Goal: Information Seeking & Learning: Learn about a topic

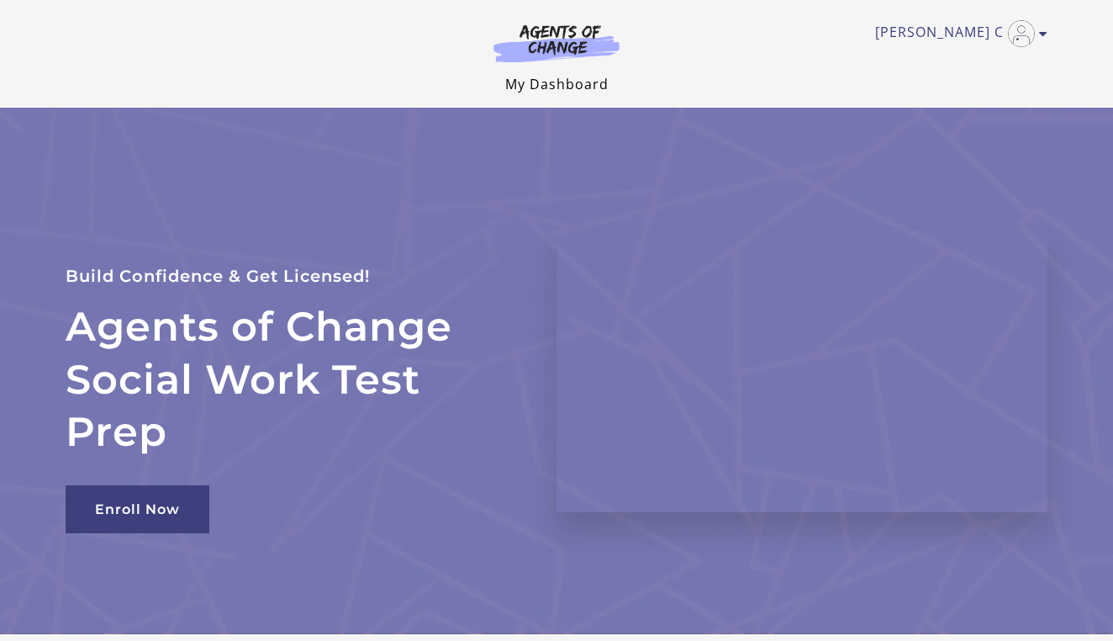
click at [574, 82] on link "My Dashboard" at bounding box center [556, 84] width 103 height 18
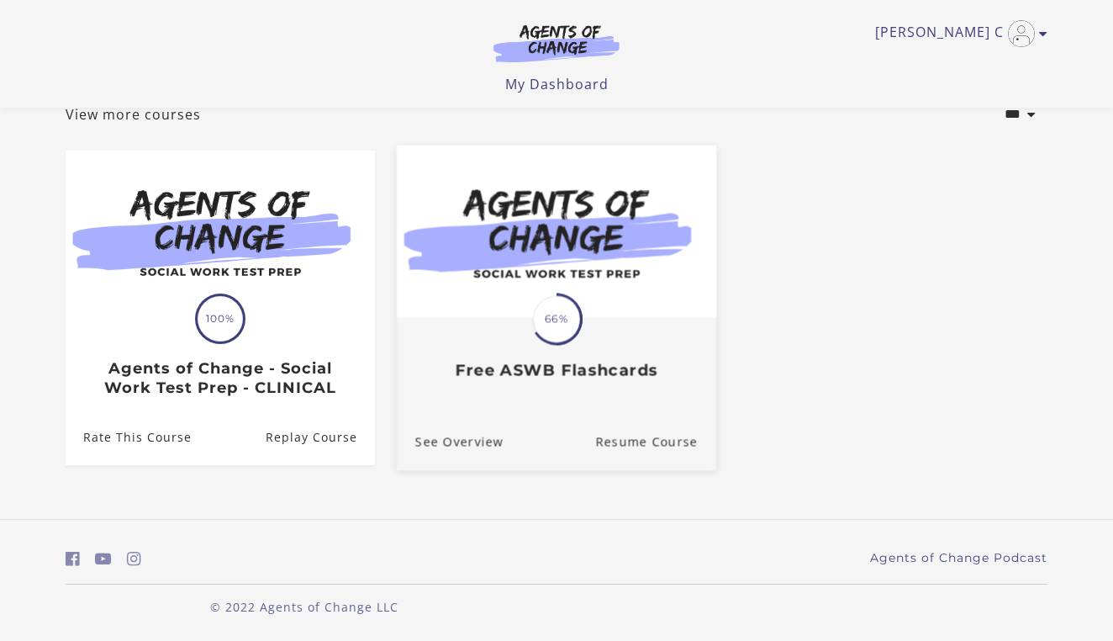
scroll to position [113, 0]
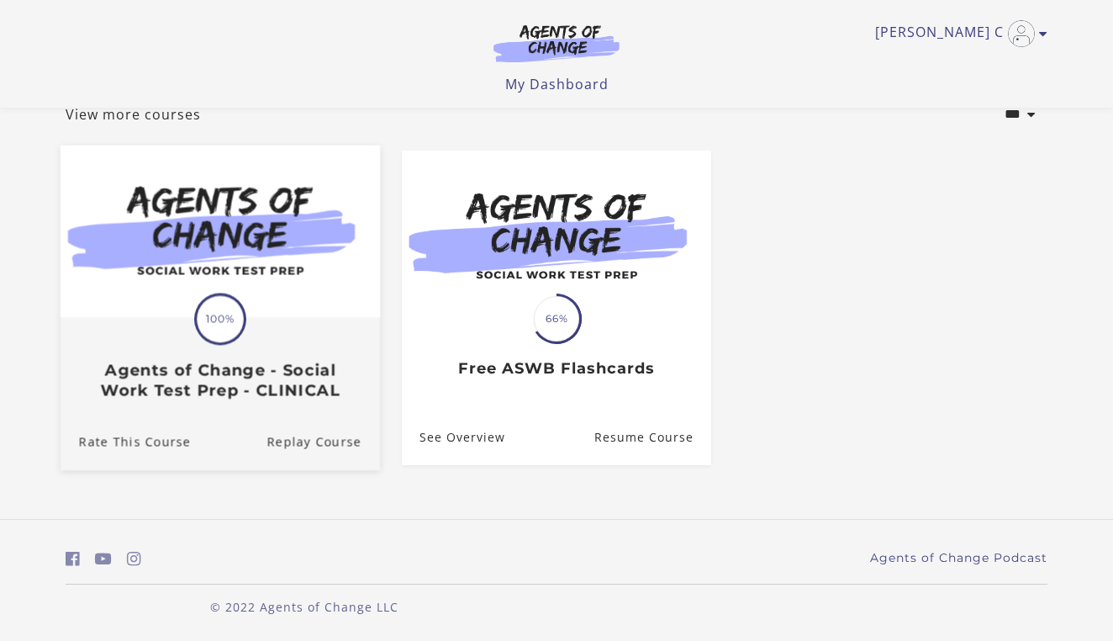
click at [305, 378] on h3 "Agents of Change - Social Work Test Prep - CLINICAL" at bounding box center [220, 380] width 283 height 39
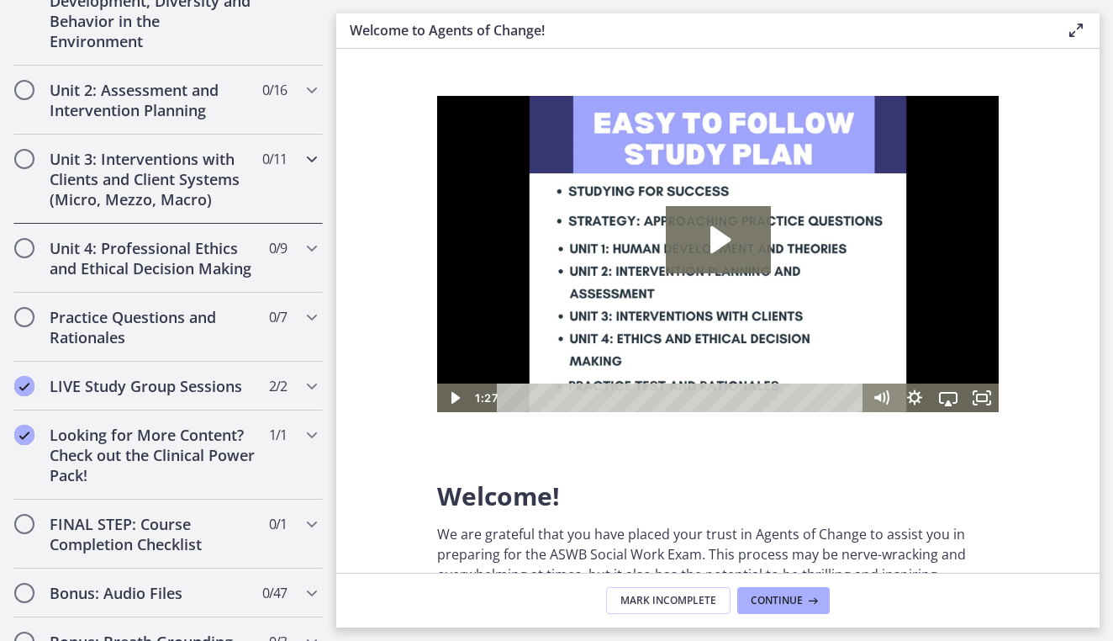
scroll to position [1246, 0]
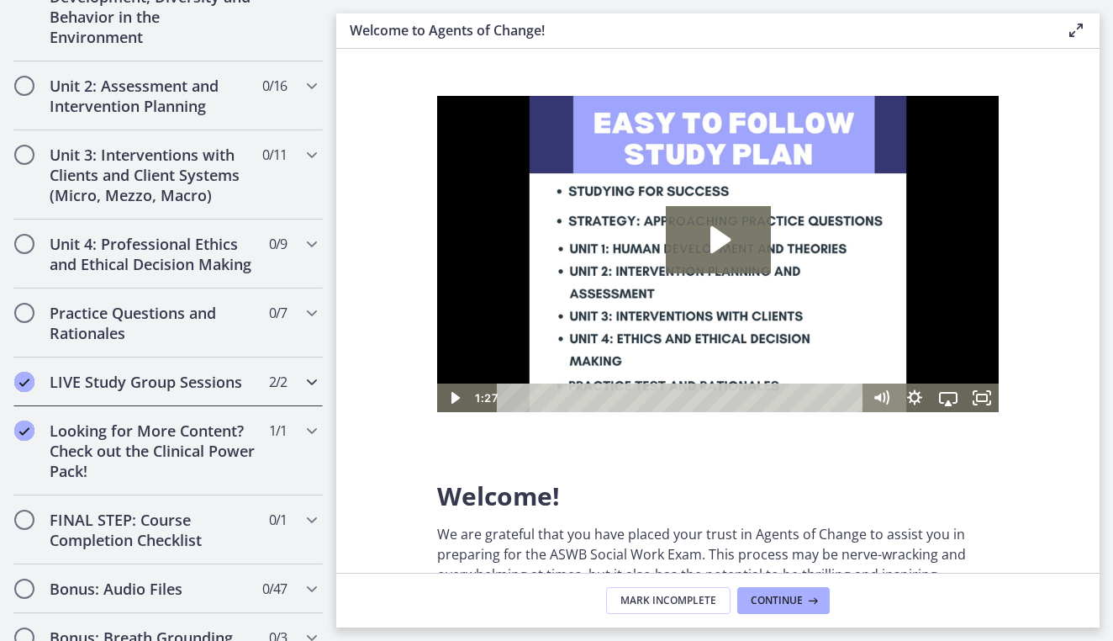
click at [305, 378] on icon "Chapters" at bounding box center [312, 382] width 20 height 20
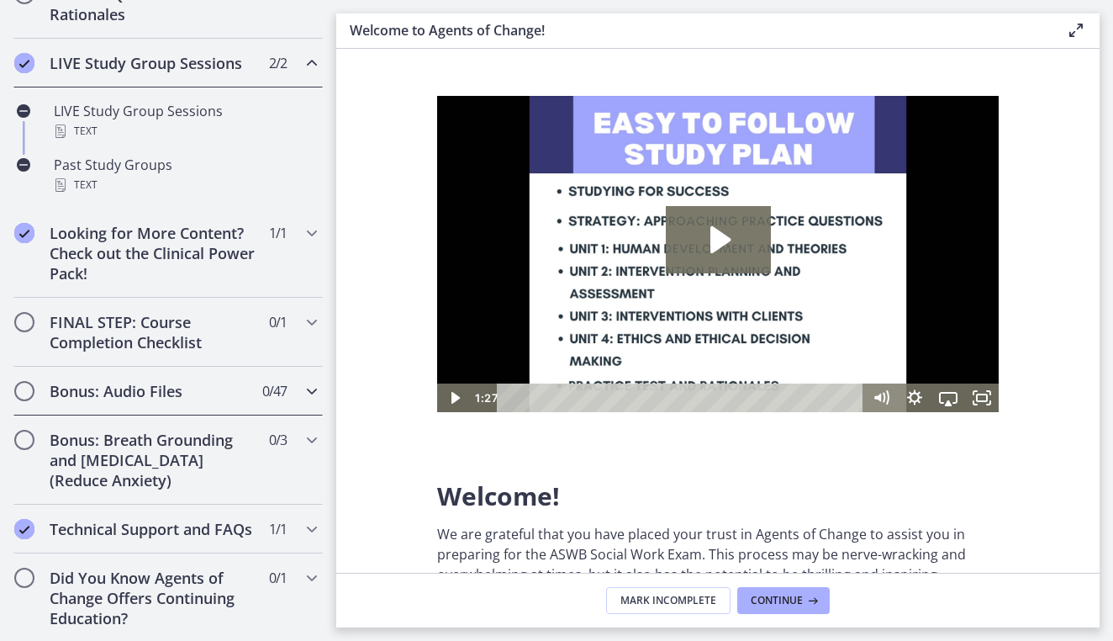
scroll to position [0, 0]
click at [309, 576] on icon "Chapters" at bounding box center [312, 578] width 20 height 20
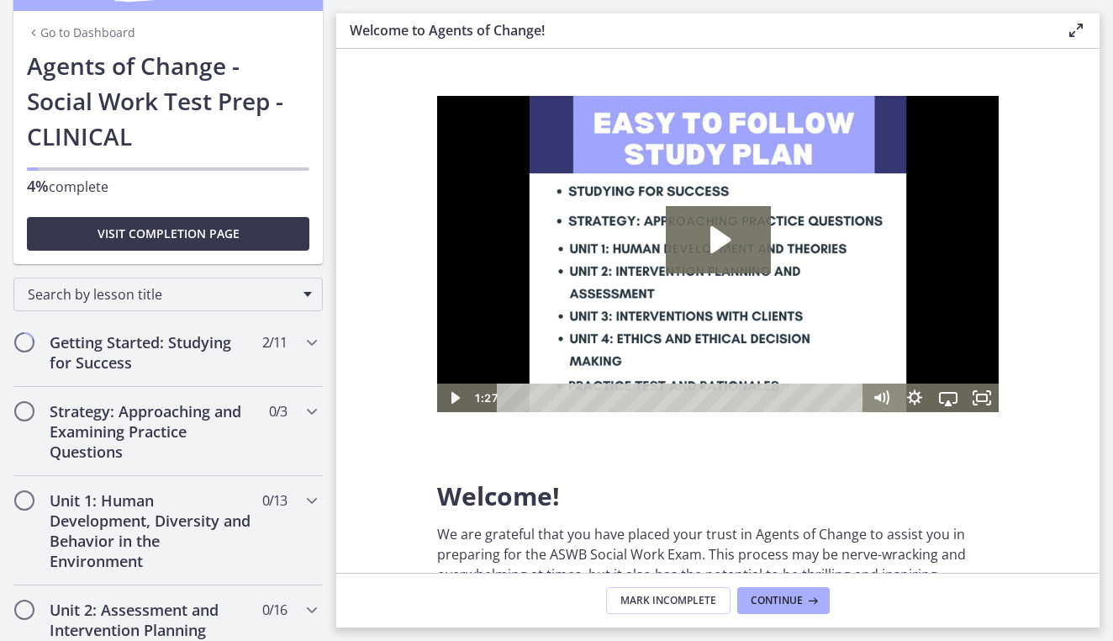
scroll to position [55, 0]
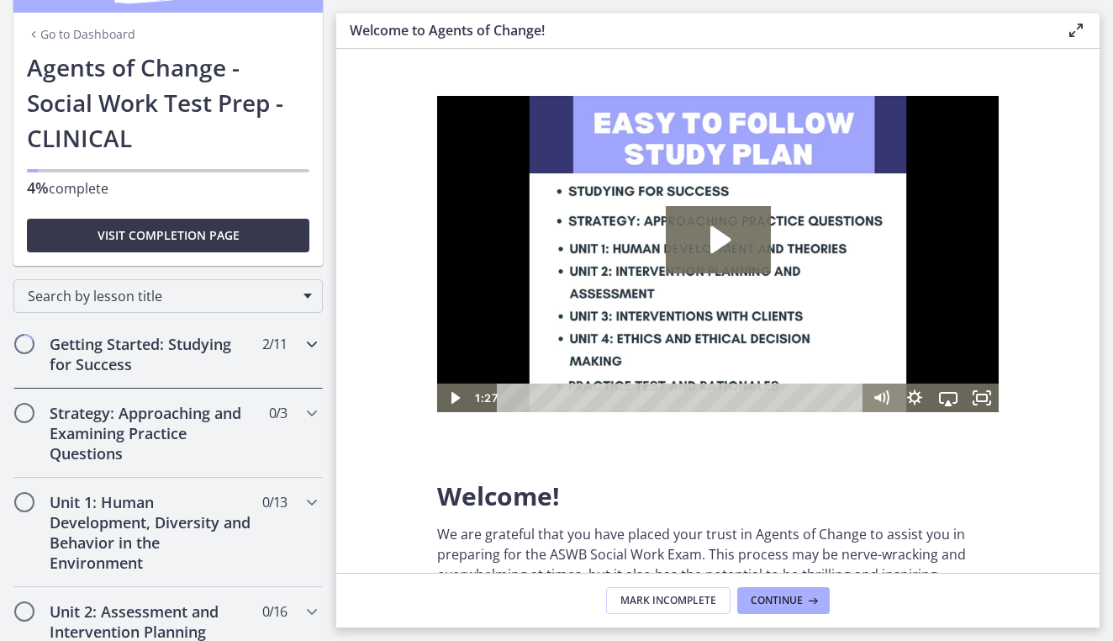
click at [315, 339] on icon "Chapters" at bounding box center [312, 344] width 20 height 20
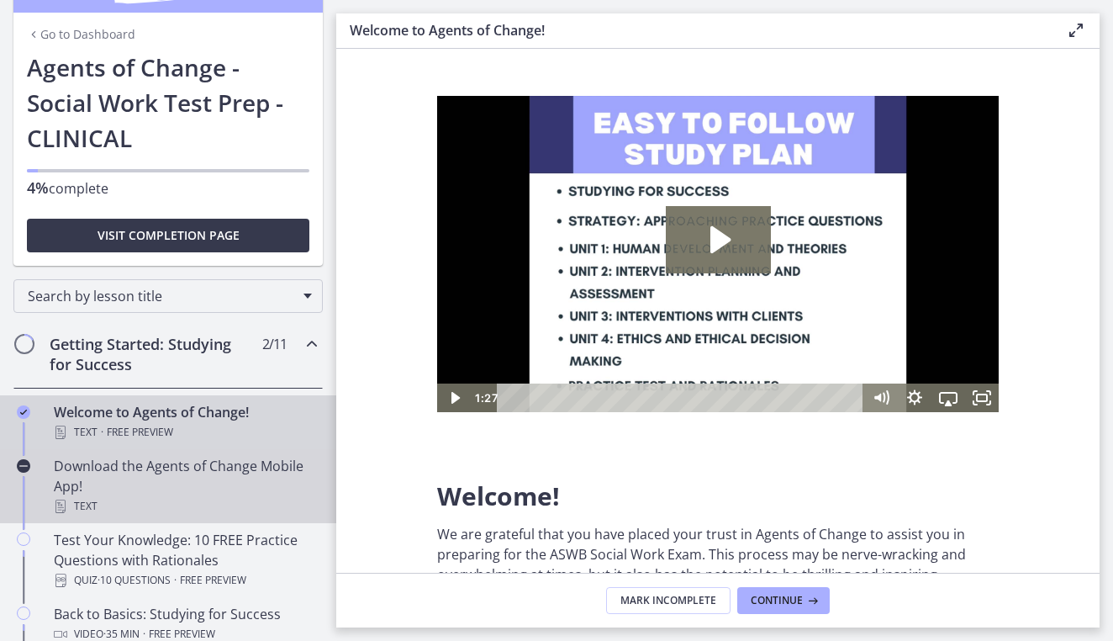
click at [170, 478] on div "Download the Agents of Change Mobile App! Text" at bounding box center [185, 486] width 262 height 61
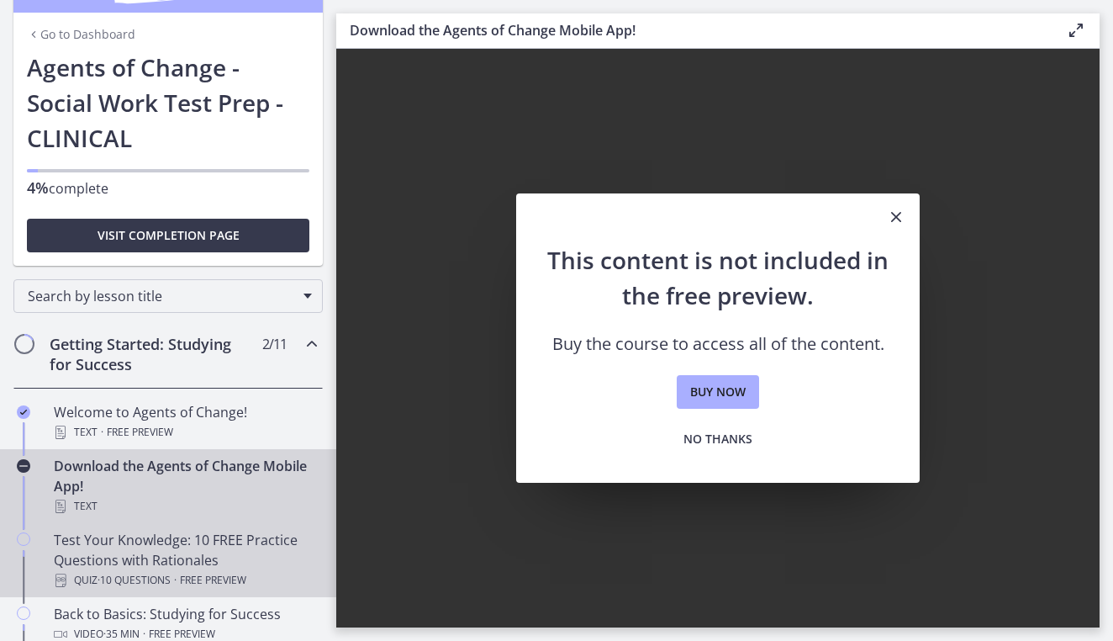
click at [151, 543] on div "Test Your Knowledge: 10 FREE Practice Questions with Rationales Quiz · 10 Quest…" at bounding box center [185, 560] width 262 height 61
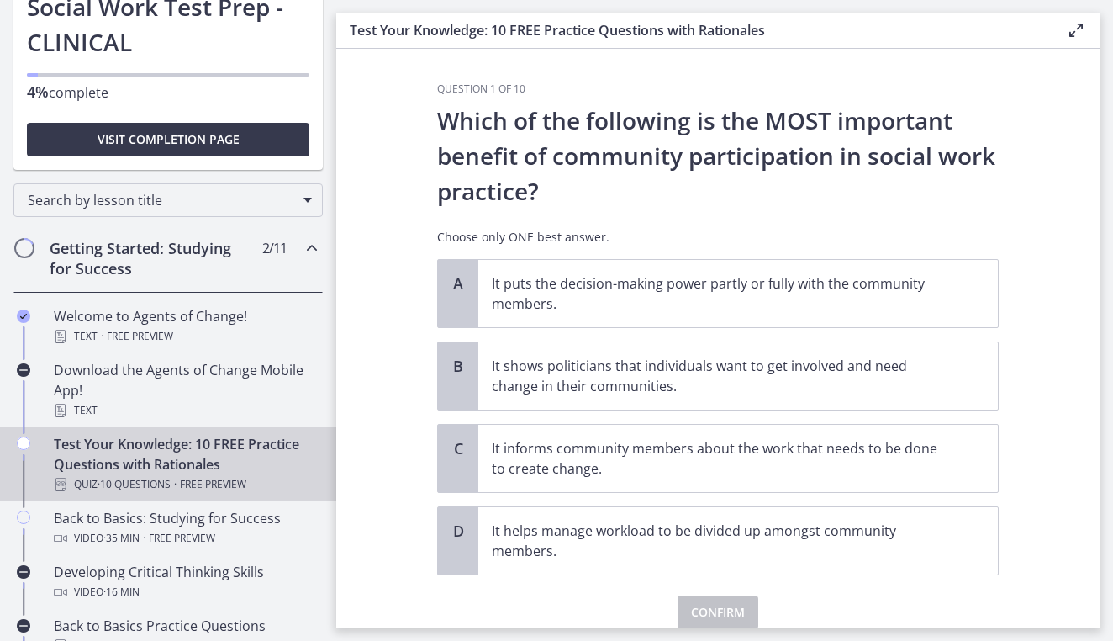
scroll to position [162, 0]
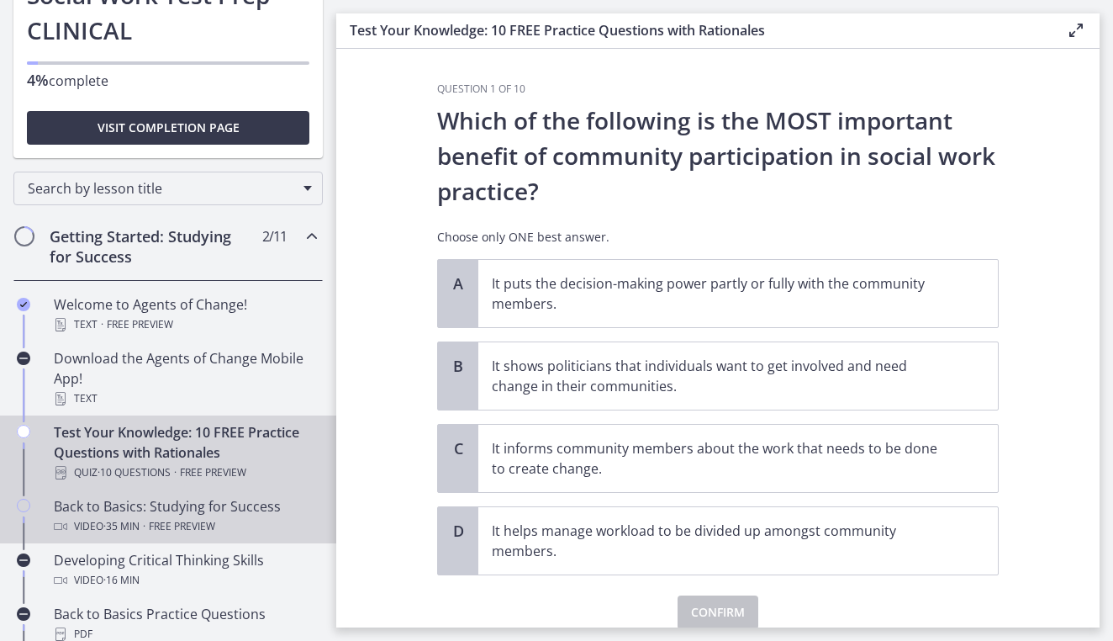
click at [164, 523] on span "Free preview" at bounding box center [182, 526] width 66 height 20
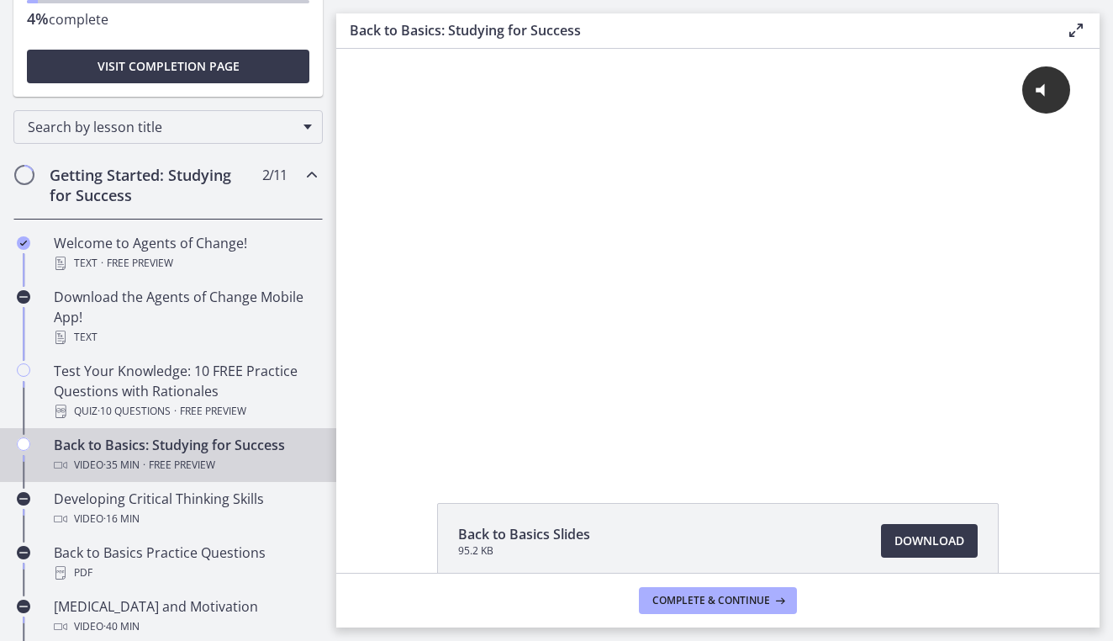
scroll to position [235, 0]
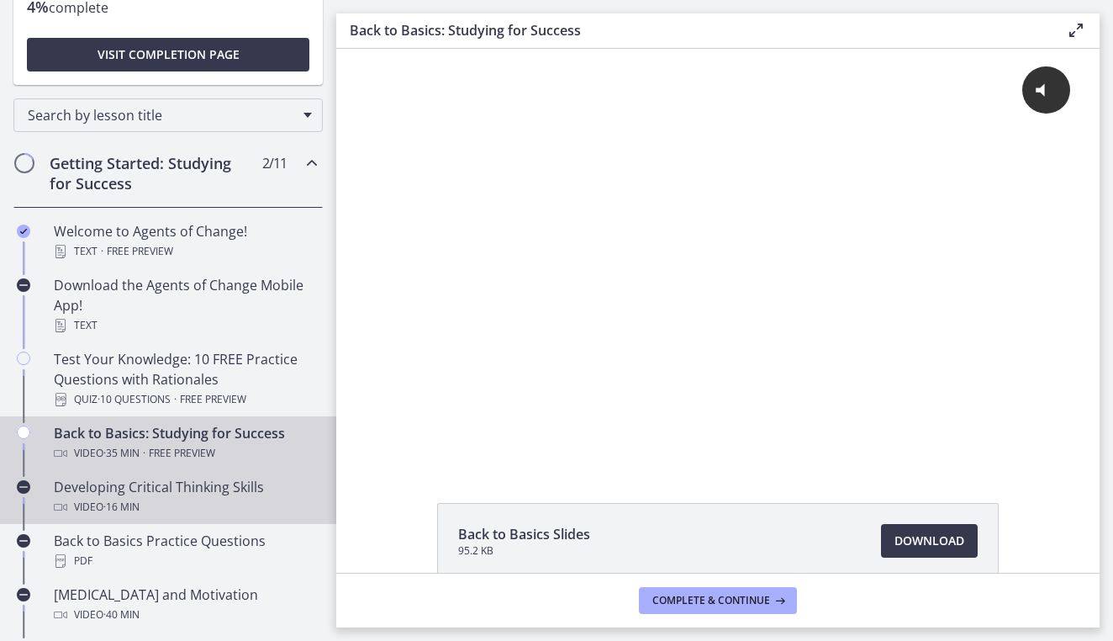
click at [195, 503] on div "Video · 16 min" at bounding box center [185, 507] width 262 height 20
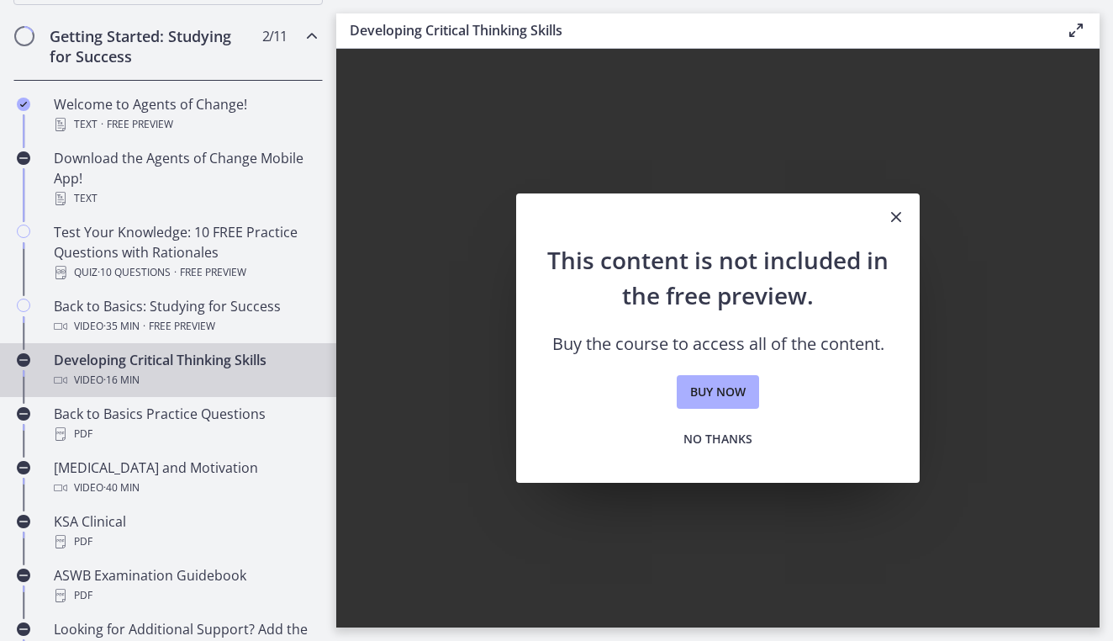
scroll to position [373, 0]
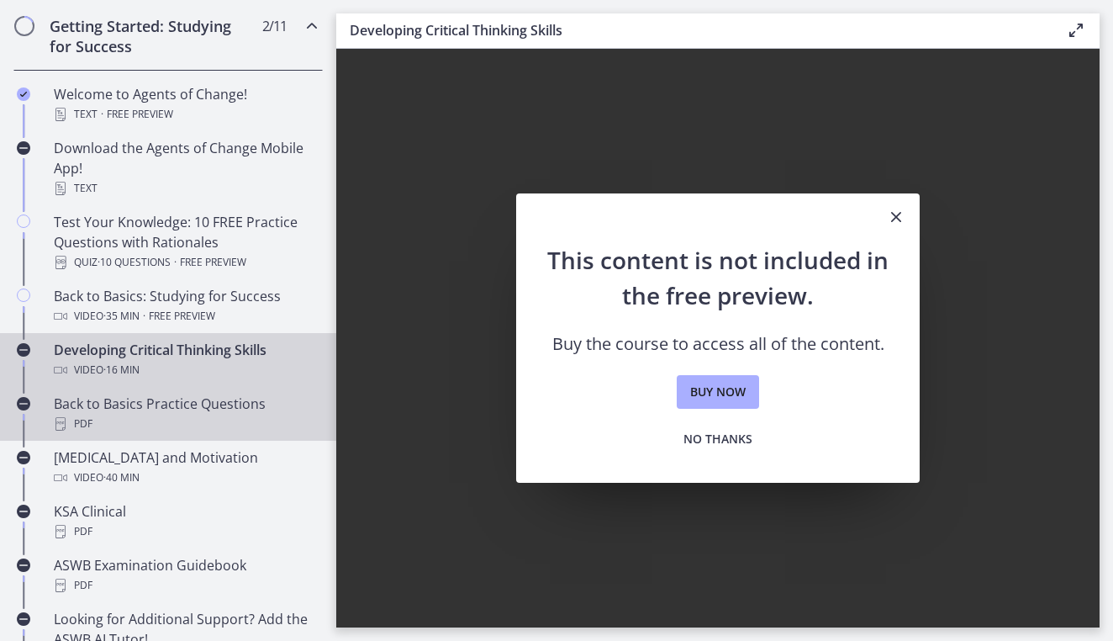
click at [195, 410] on div "Back to Basics Practice Questions PDF" at bounding box center [185, 414] width 262 height 40
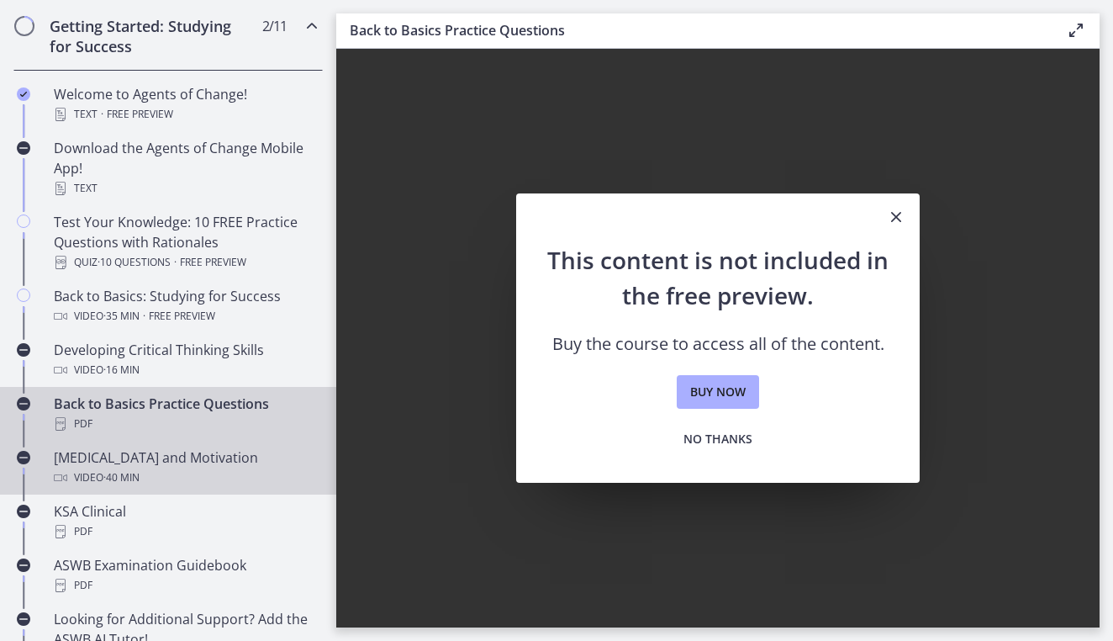
click at [135, 463] on div "Test Anxiety and Motivation Video · 40 min" at bounding box center [185, 467] width 262 height 40
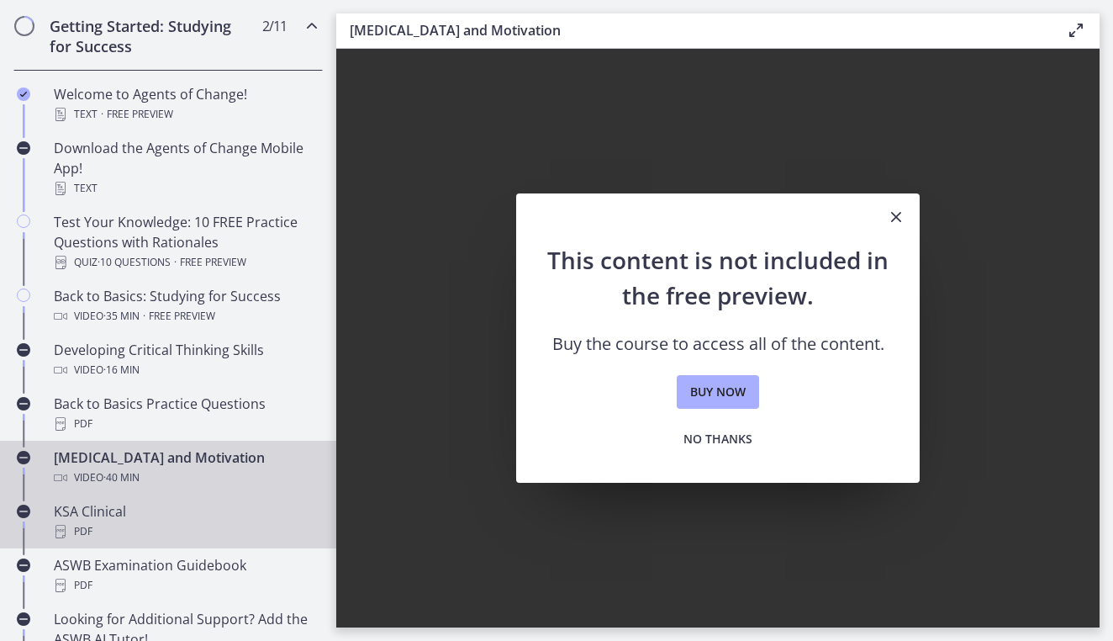
click at [128, 505] on div "KSA Clinical PDF" at bounding box center [185, 521] width 262 height 40
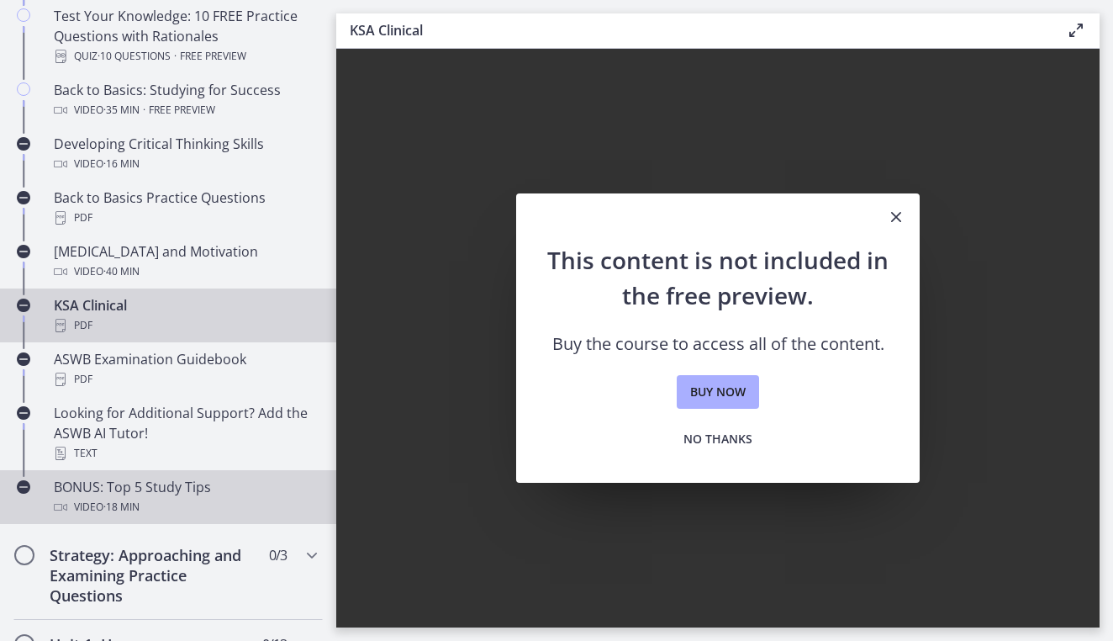
scroll to position [614, 0]
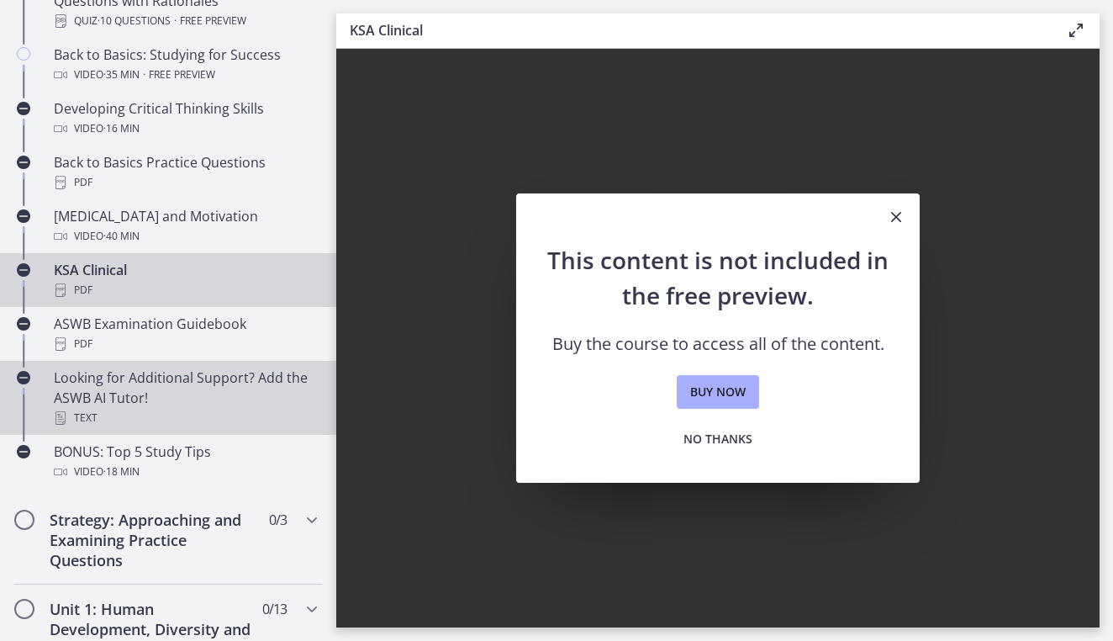
click at [179, 386] on div "Looking for Additional Support? Add the ASWB AI Tutor! Text" at bounding box center [185, 397] width 262 height 61
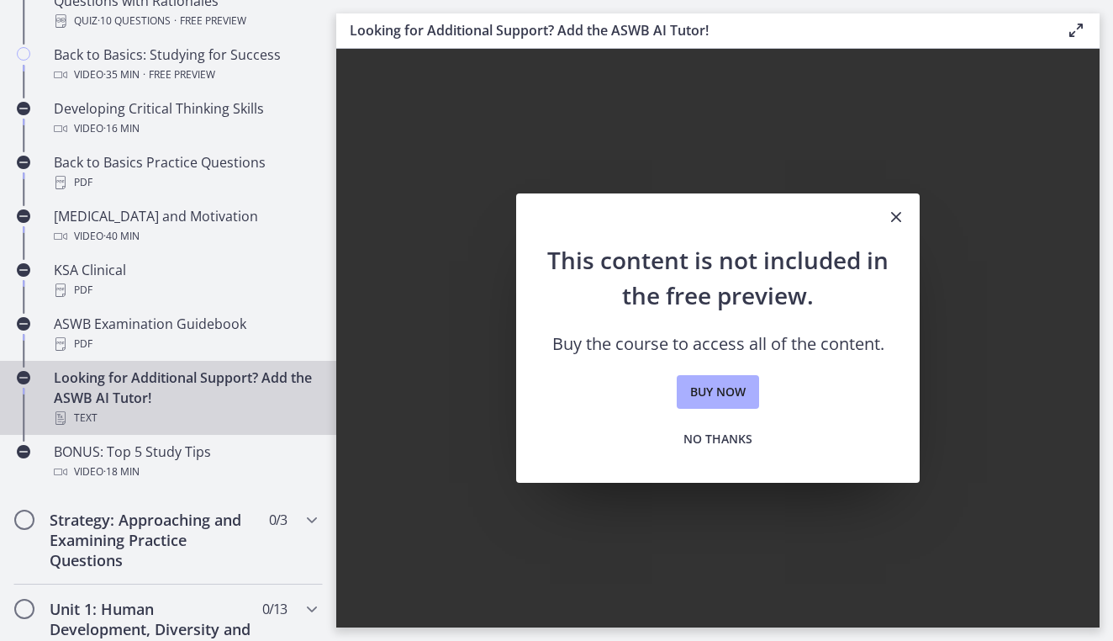
click at [896, 209] on icon "Close" at bounding box center [896, 217] width 20 height 20
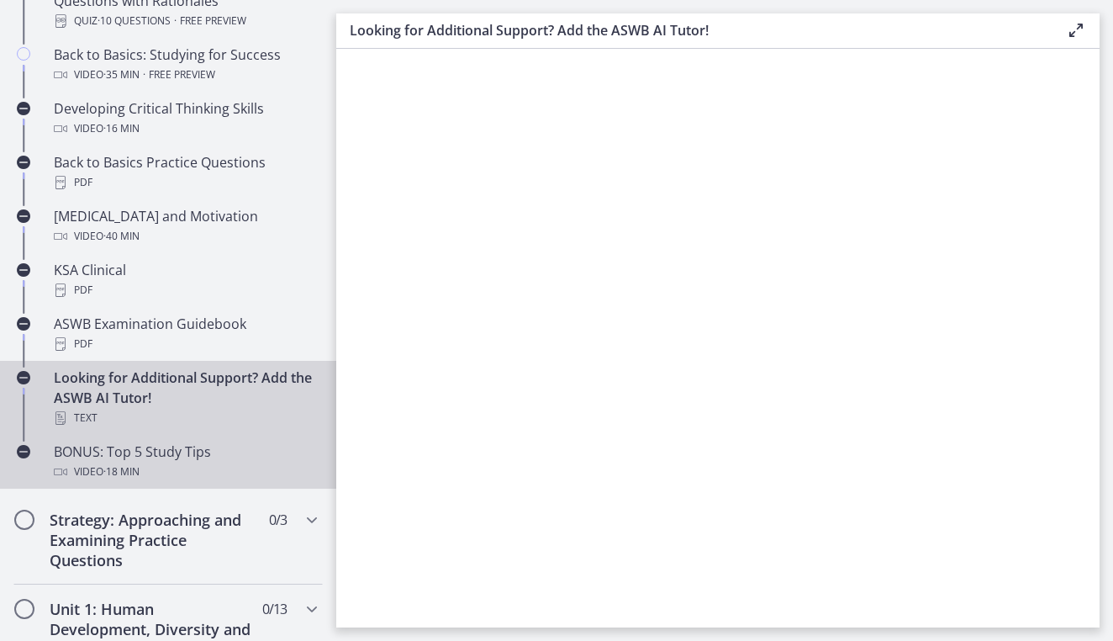
click at [158, 479] on div "Video · 18 min" at bounding box center [185, 472] width 262 height 20
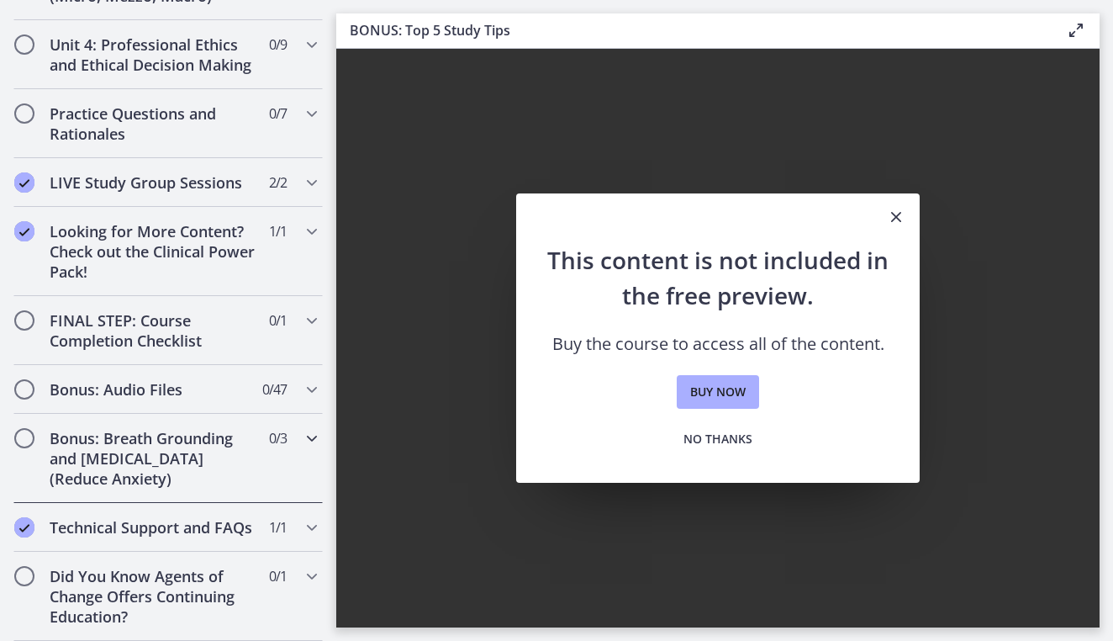
click at [140, 436] on h2 "Bonus: Breath Grounding and [MEDICAL_DATA] (Reduce Anxiety)" at bounding box center [152, 458] width 205 height 61
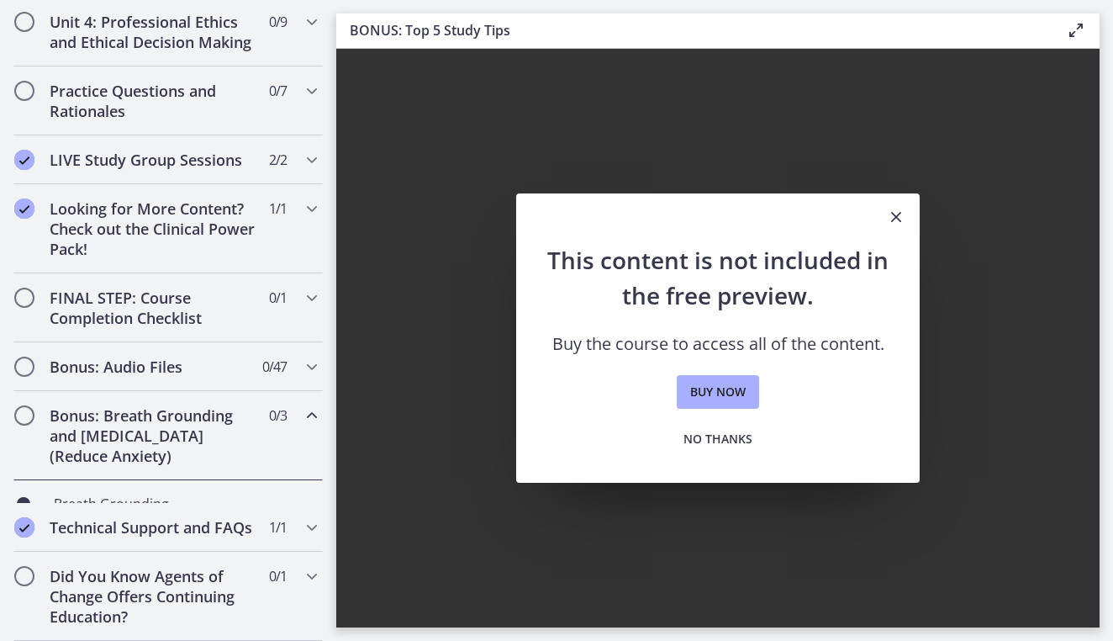
scroll to position [954, 0]
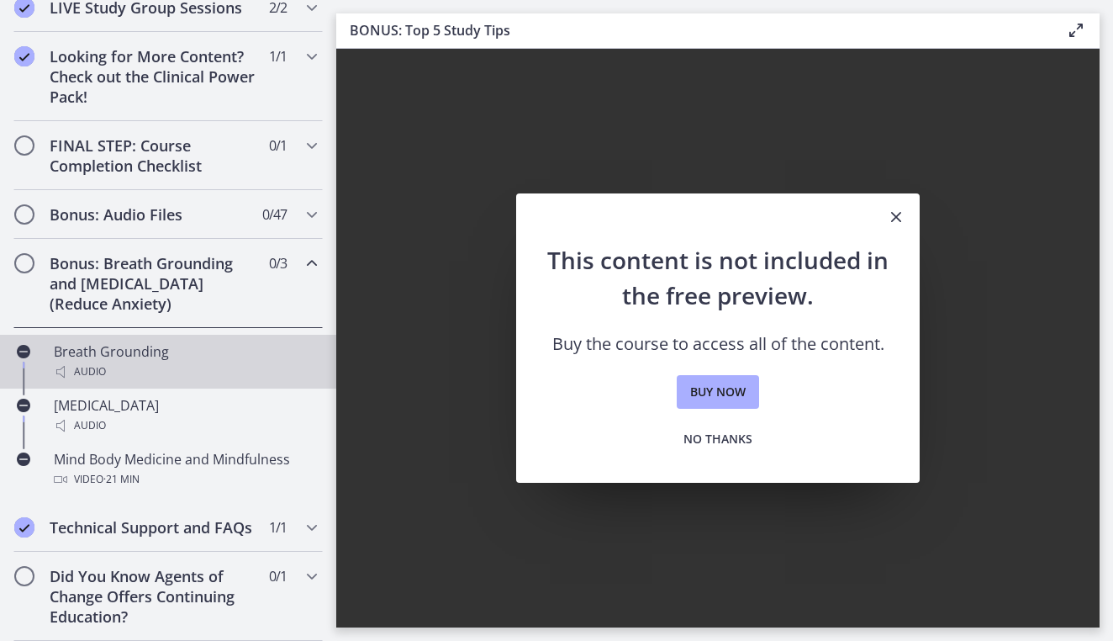
click at [151, 369] on div "Audio" at bounding box center [185, 372] width 262 height 20
click at [898, 214] on icon "Close" at bounding box center [896, 217] width 20 height 20
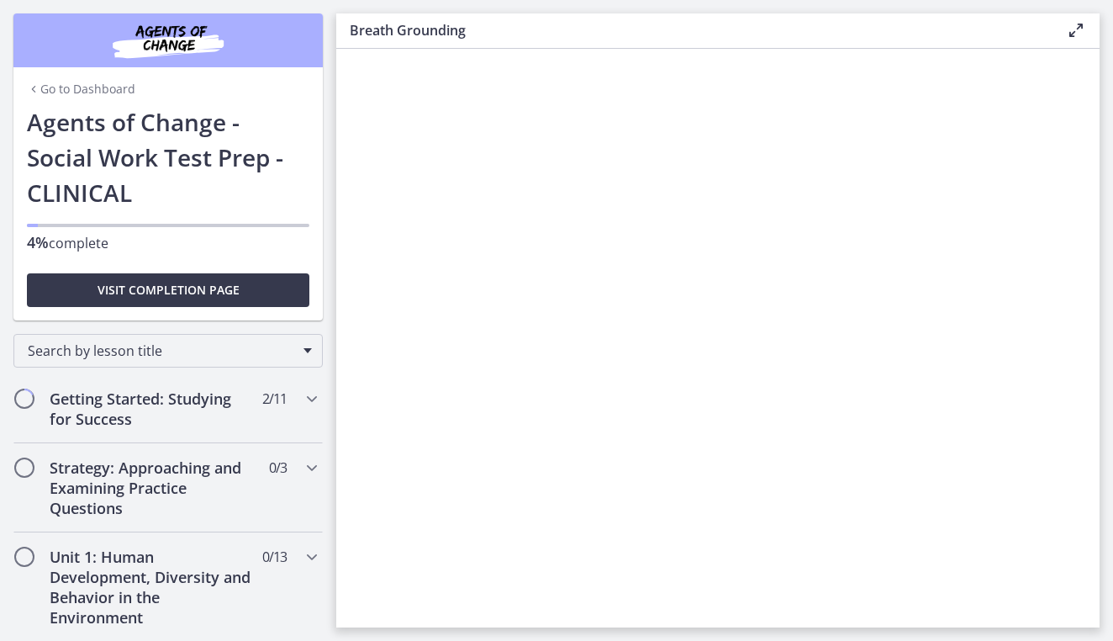
click at [64, 87] on link "Go to Dashboard" at bounding box center [81, 89] width 108 height 17
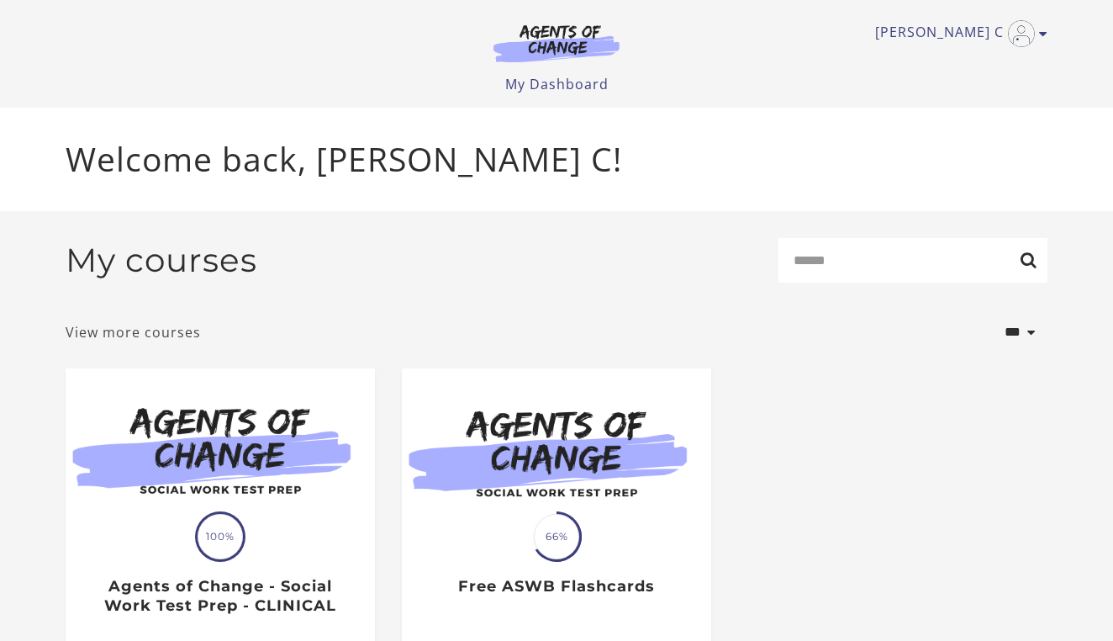
click at [187, 336] on link "View more courses" at bounding box center [133, 332] width 135 height 20
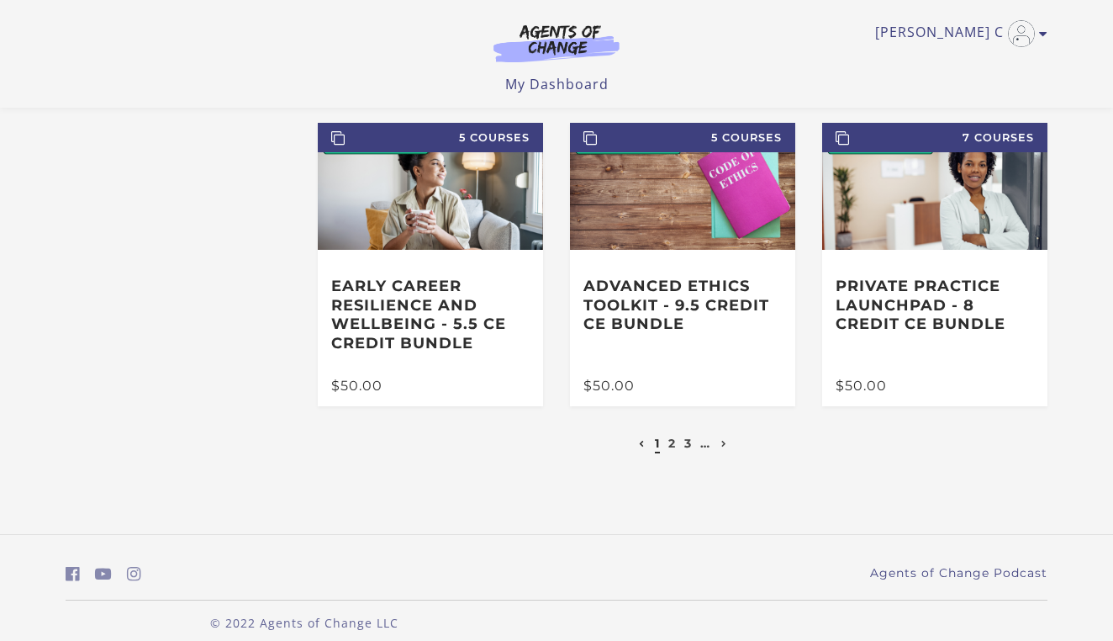
scroll to position [382, 0]
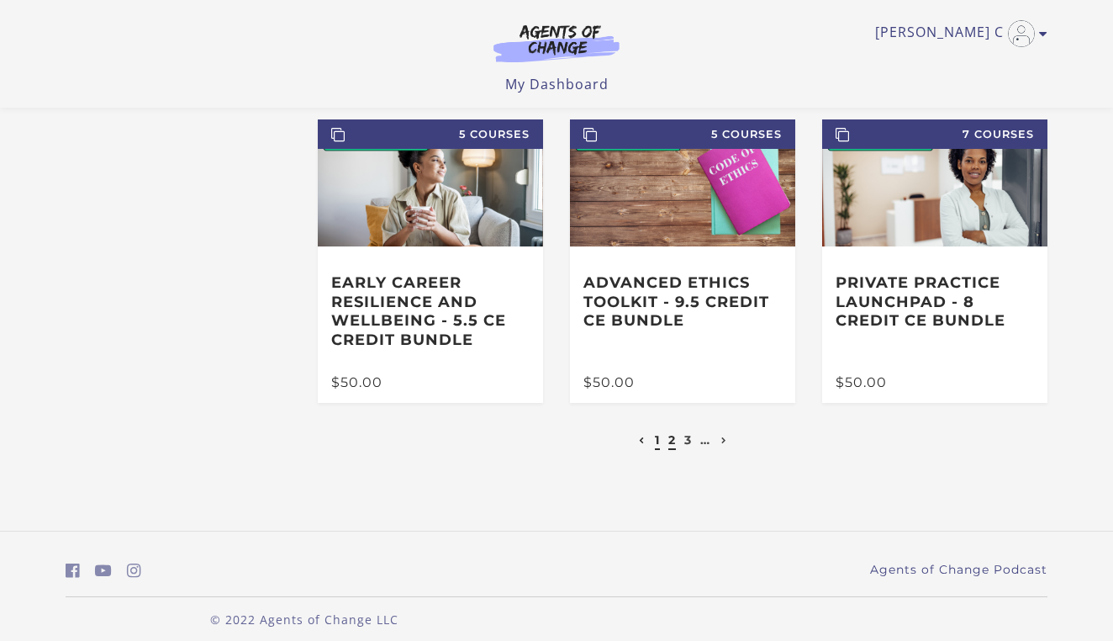
click at [671, 445] on link "2" at bounding box center [673, 439] width 8 height 15
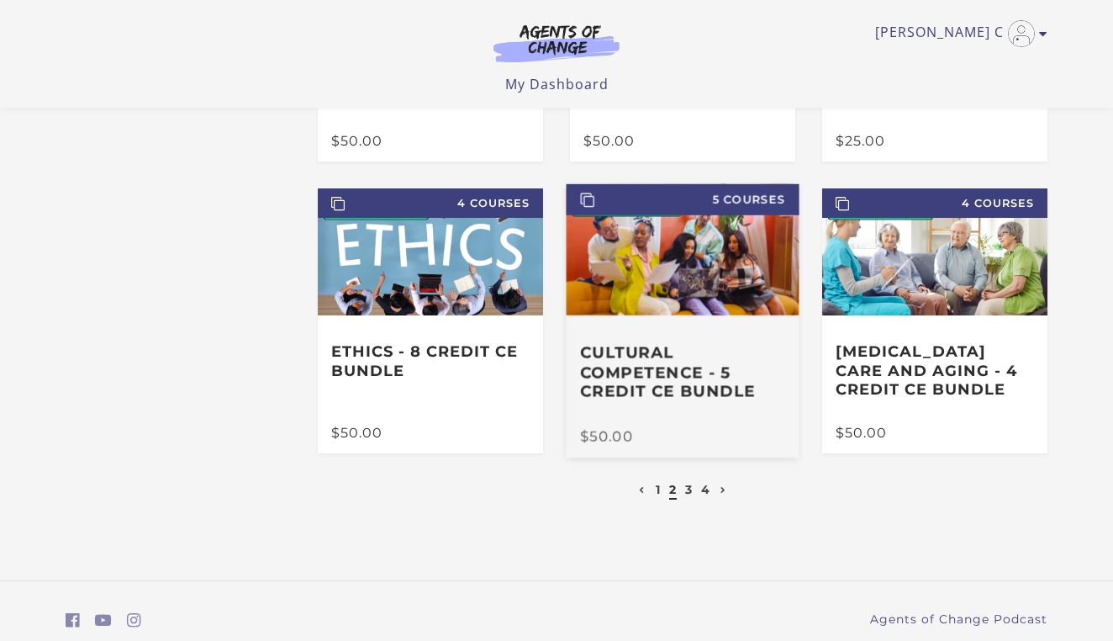
scroll to position [295, 0]
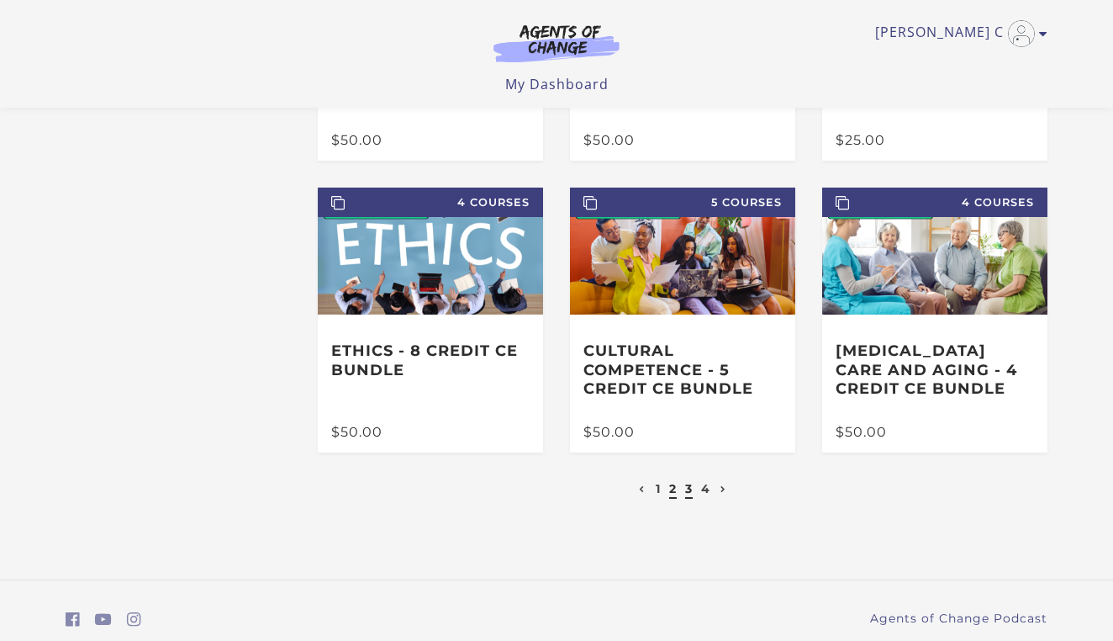
click at [687, 489] on link "3" at bounding box center [689, 488] width 8 height 15
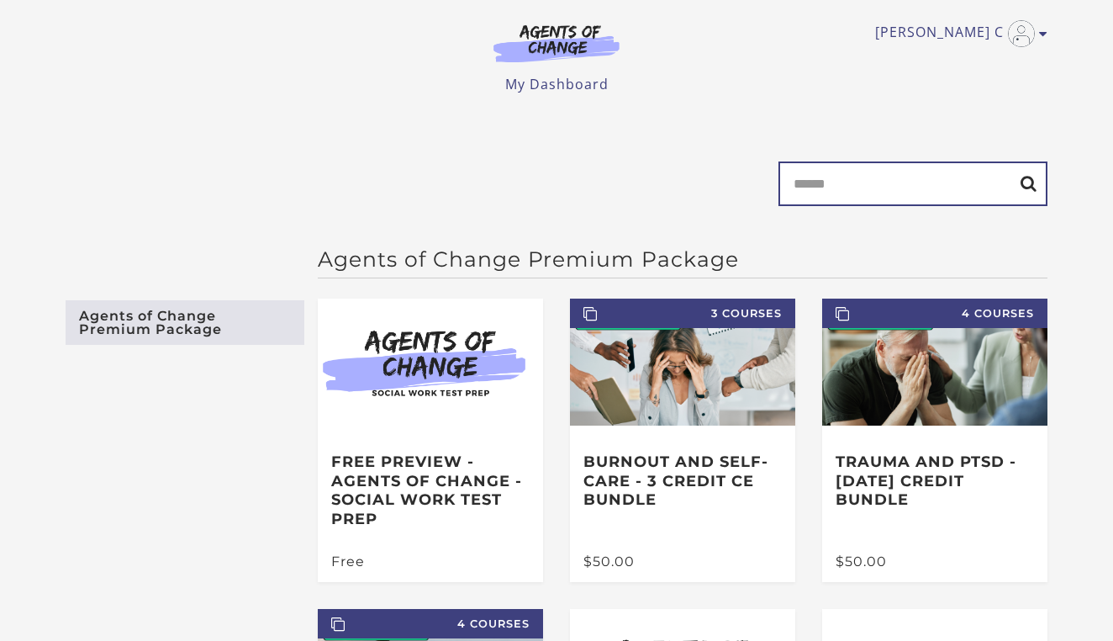
click at [836, 184] on input "Search" at bounding box center [913, 183] width 269 height 45
type input "****"
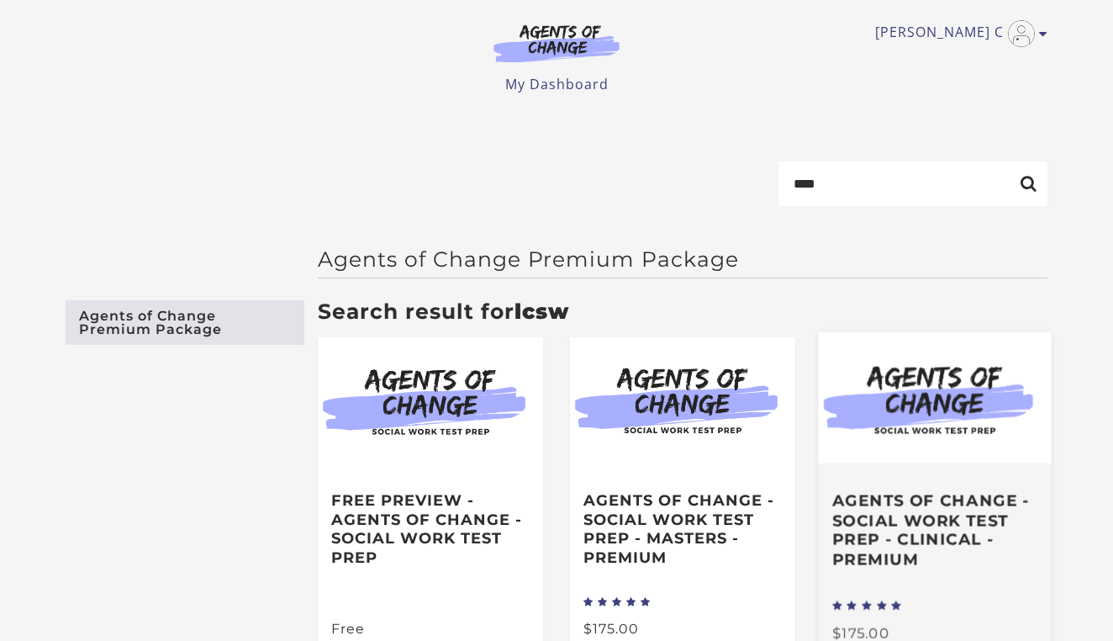
click at [957, 524] on h3 "Agents of Change - Social Work Test Prep - CLINICAL - PREMIUM" at bounding box center [934, 530] width 205 height 78
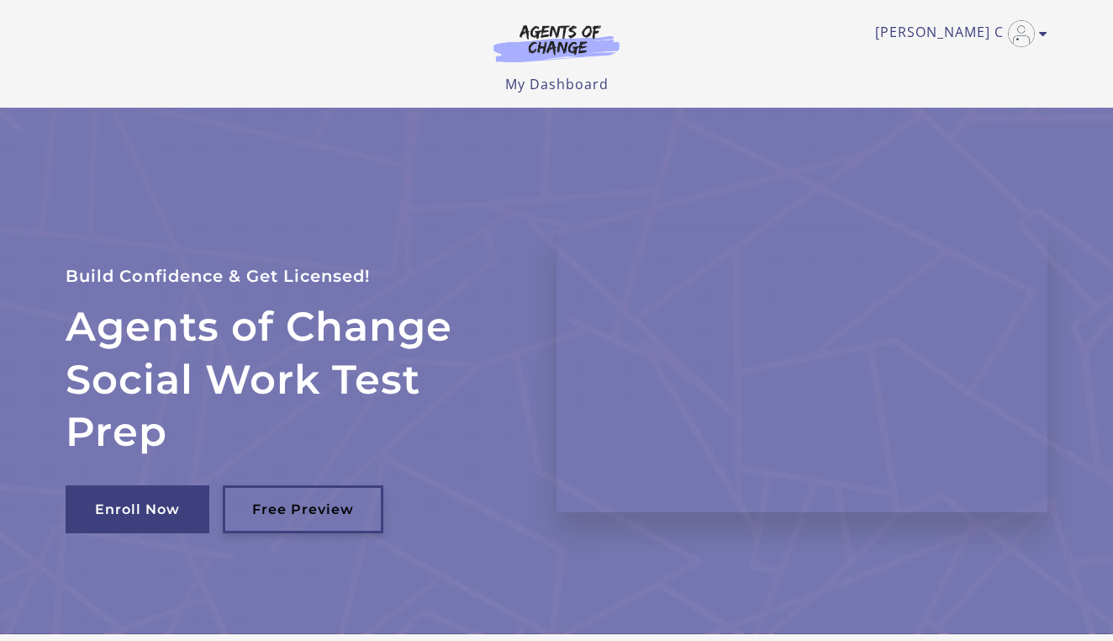
click at [314, 494] on link "Free Preview" at bounding box center [303, 509] width 161 height 48
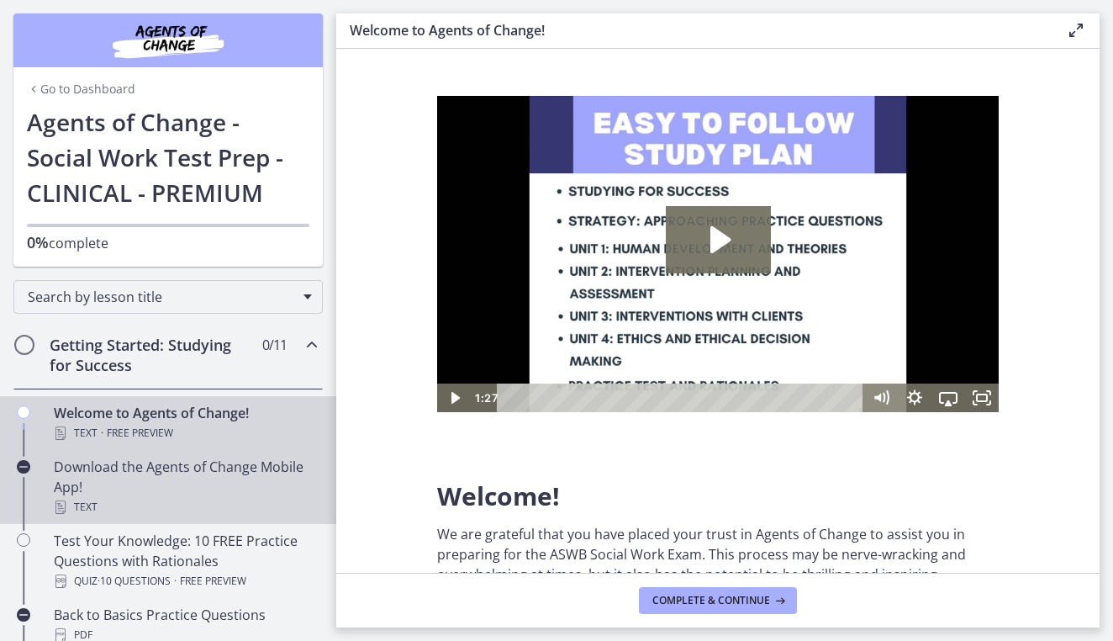
click at [123, 483] on div "Download the Agents of Change Mobile App! Text" at bounding box center [185, 487] width 262 height 61
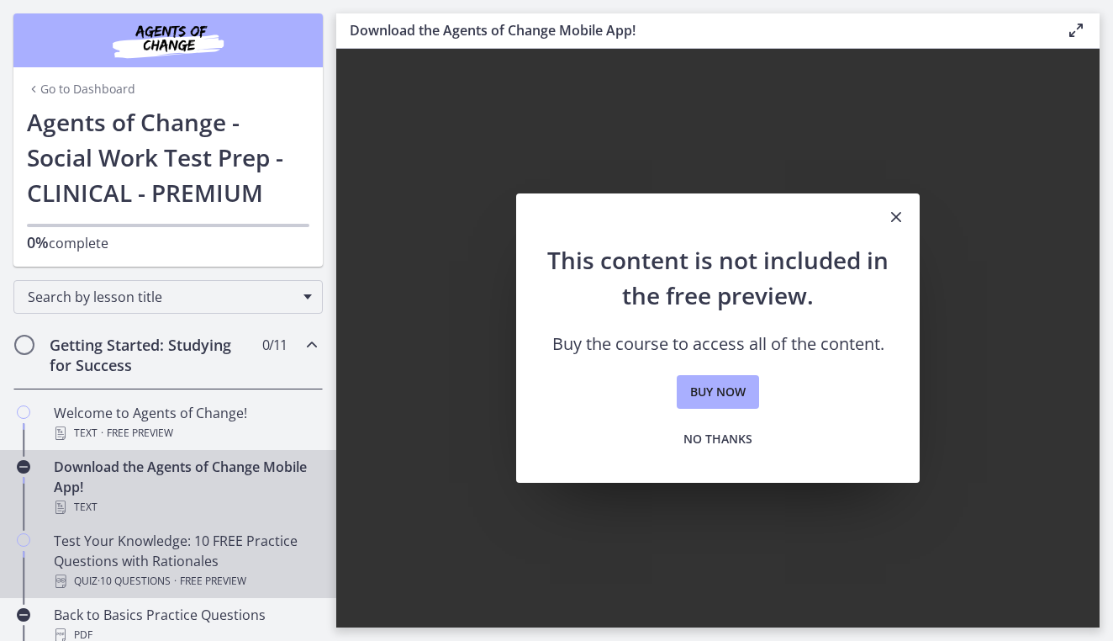
click at [131, 545] on div "Test Your Knowledge: 10 FREE Practice Questions with Rationales Quiz · 10 Quest…" at bounding box center [185, 561] width 262 height 61
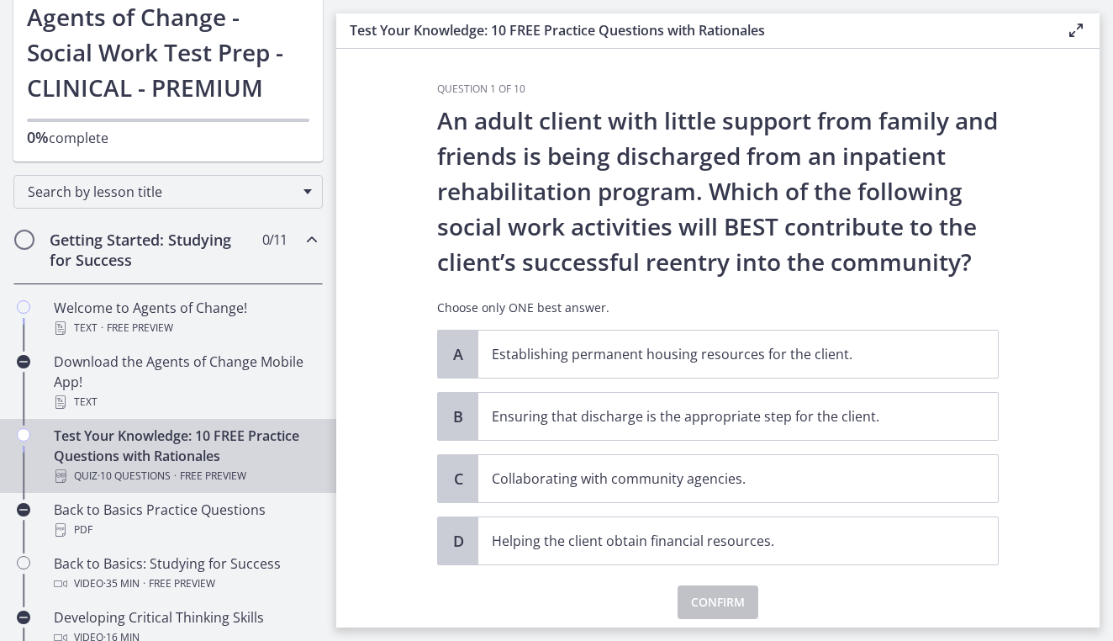
scroll to position [117, 0]
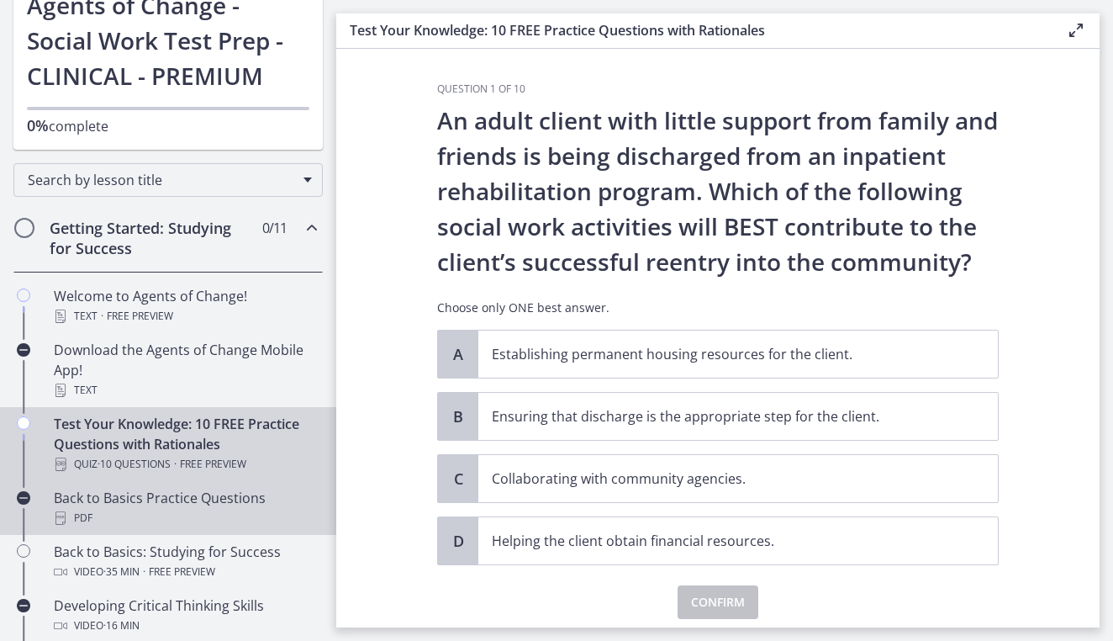
click at [123, 521] on div "PDF" at bounding box center [185, 518] width 262 height 20
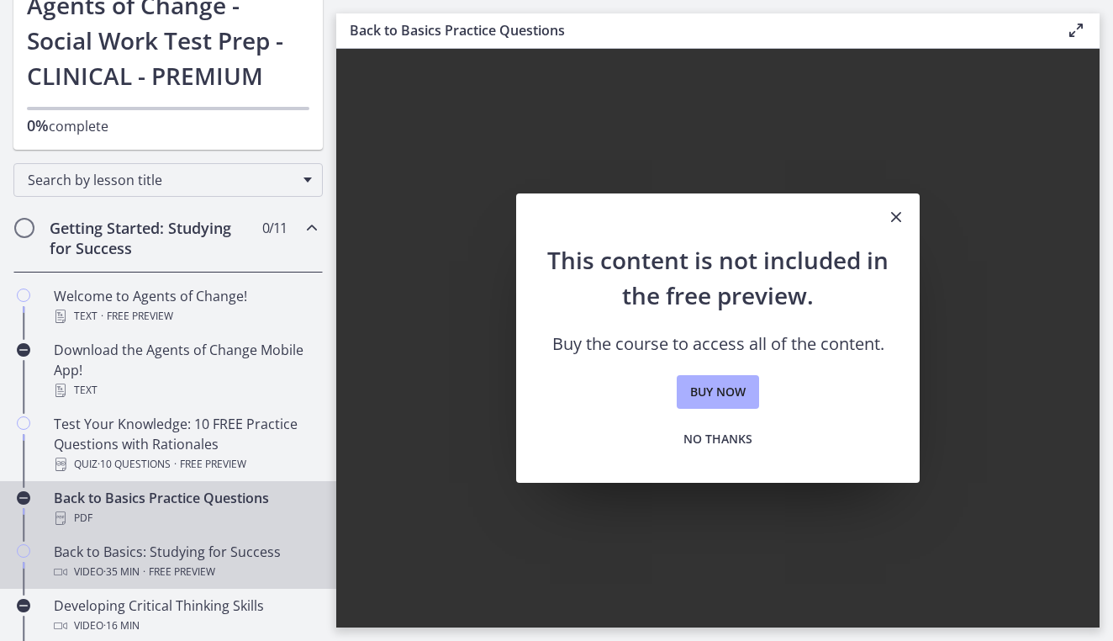
click at [118, 568] on span "· 35 min" at bounding box center [121, 572] width 36 height 20
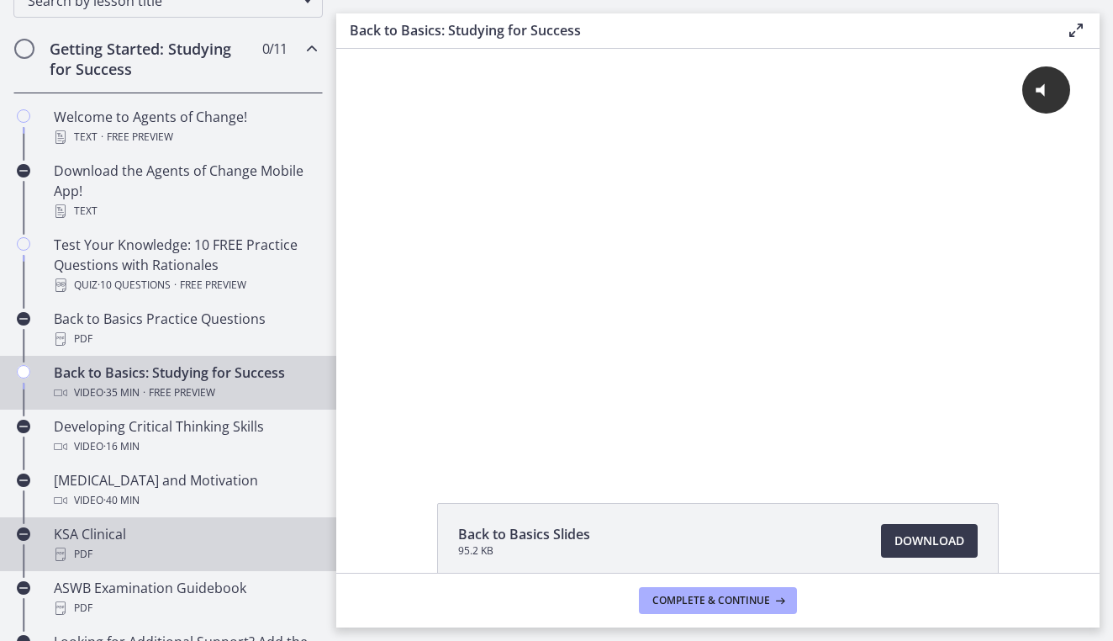
scroll to position [299, 0]
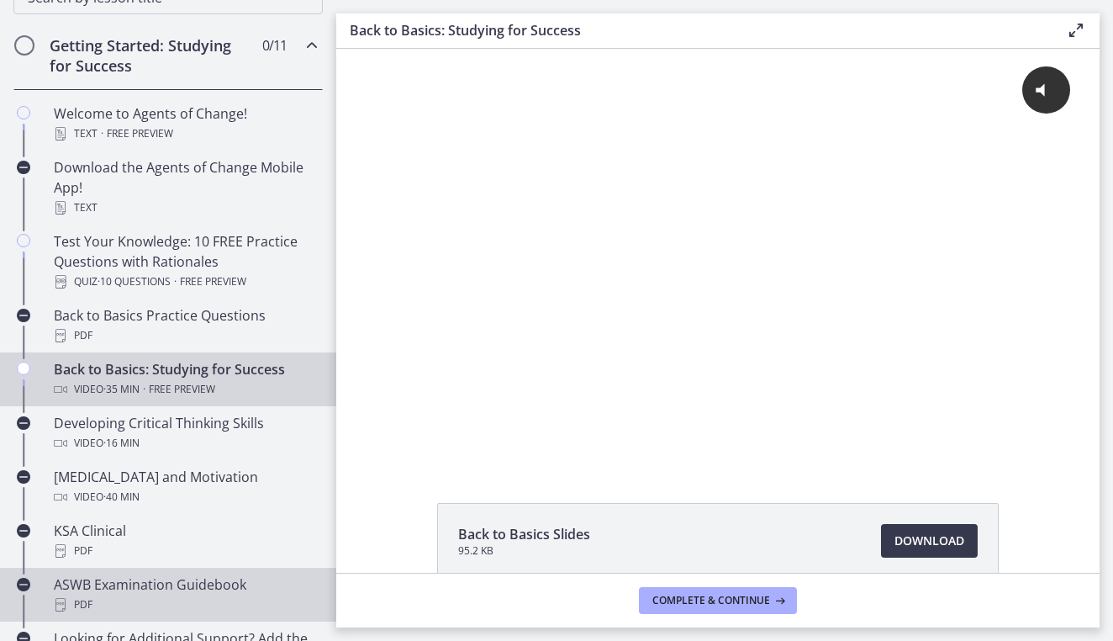
click at [123, 598] on div "PDF" at bounding box center [185, 605] width 262 height 20
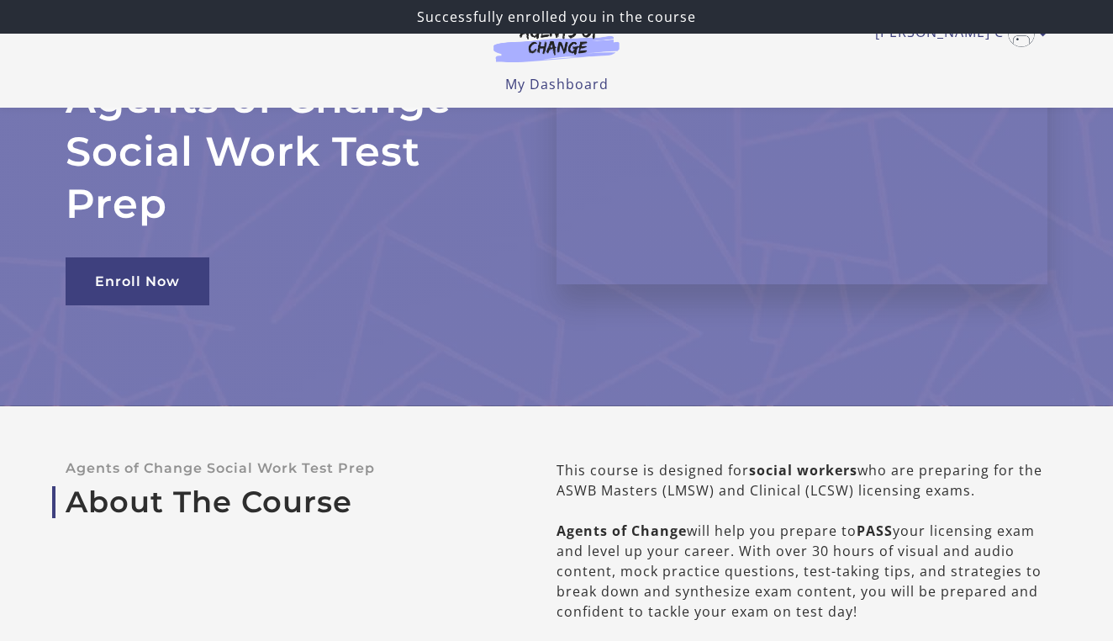
scroll to position [193, 0]
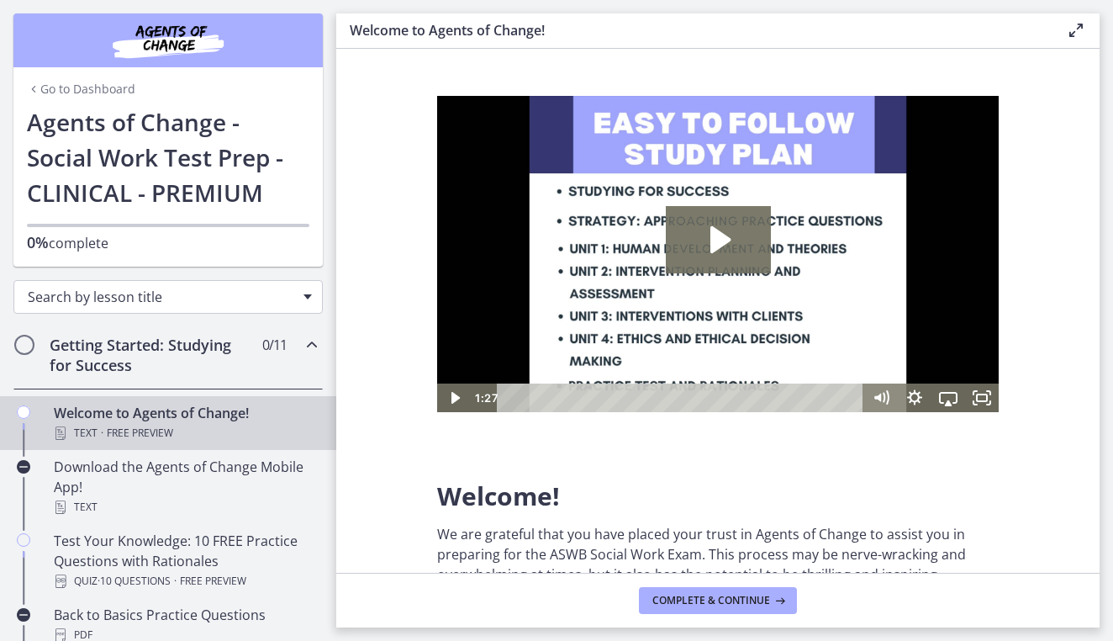
click at [307, 293] on div "Search by lesson title" at bounding box center [167, 297] width 309 height 34
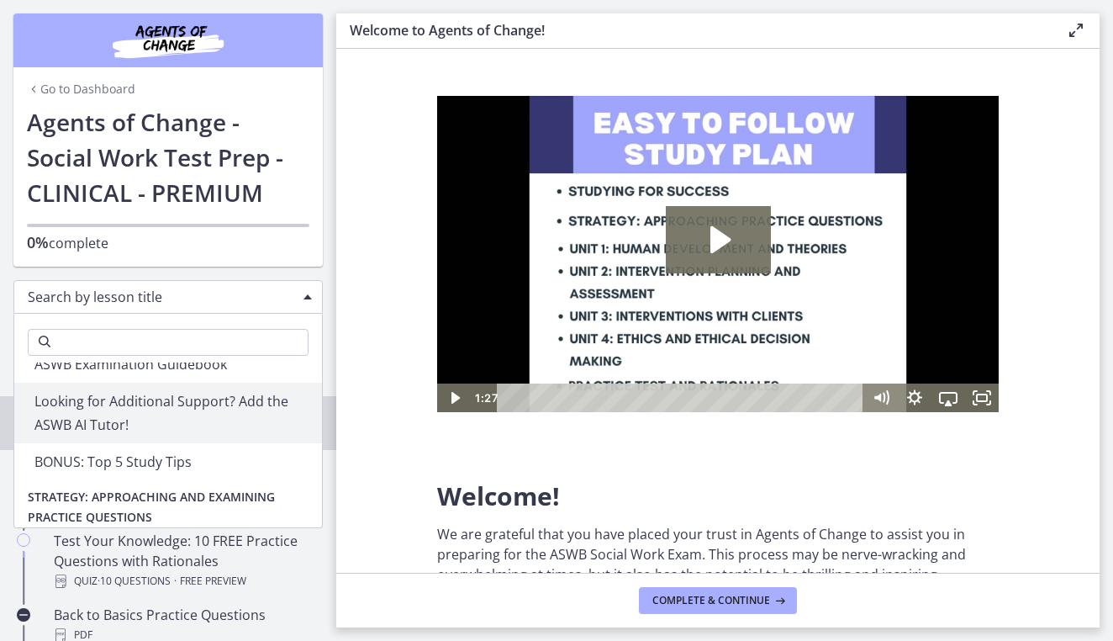
scroll to position [403, 0]
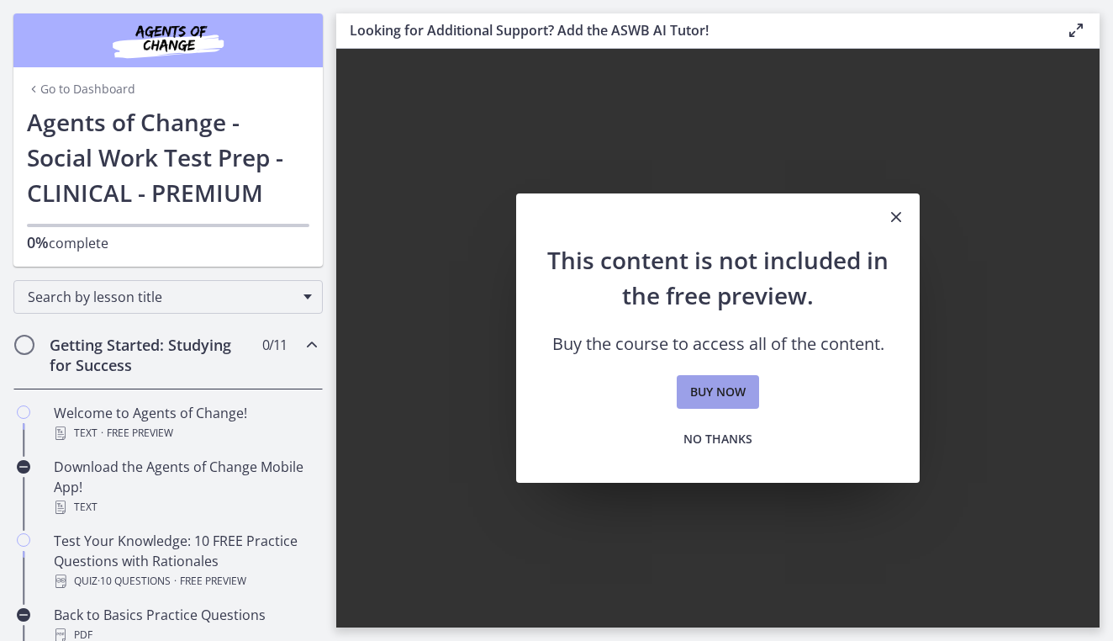
click at [726, 383] on span "Buy now" at bounding box center [717, 392] width 55 height 20
